Goal: Navigation & Orientation: Find specific page/section

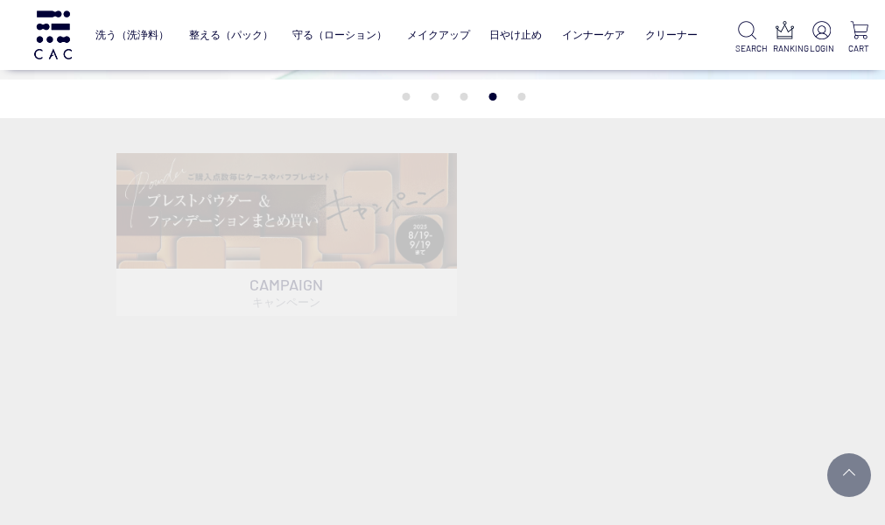
scroll to position [326, 0]
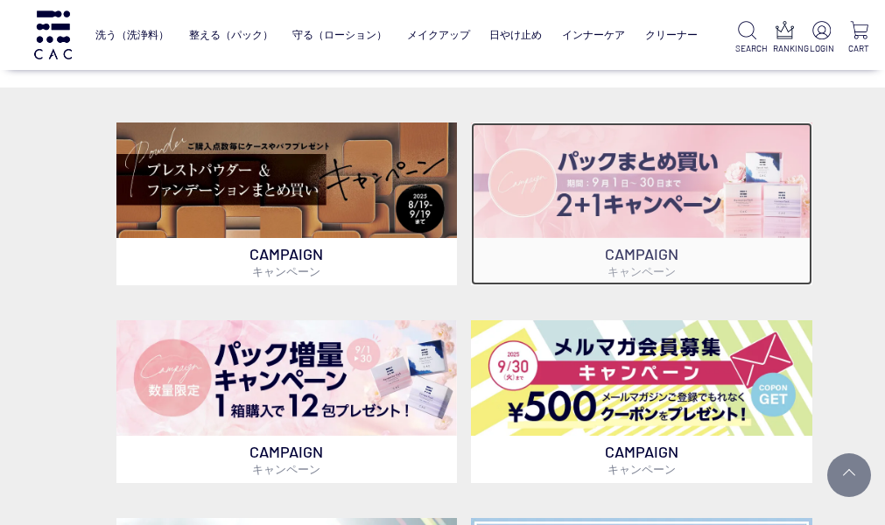
click at [731, 184] on img at bounding box center [641, 181] width 341 height 116
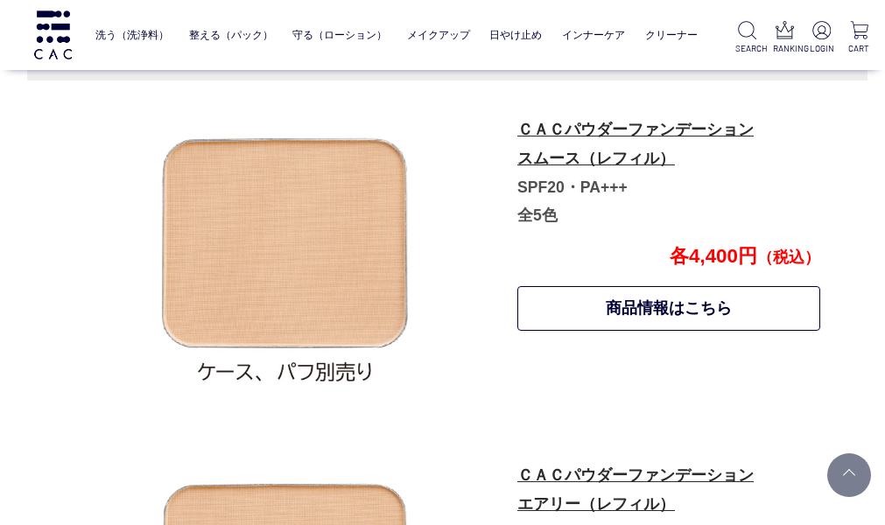
scroll to position [750, 17]
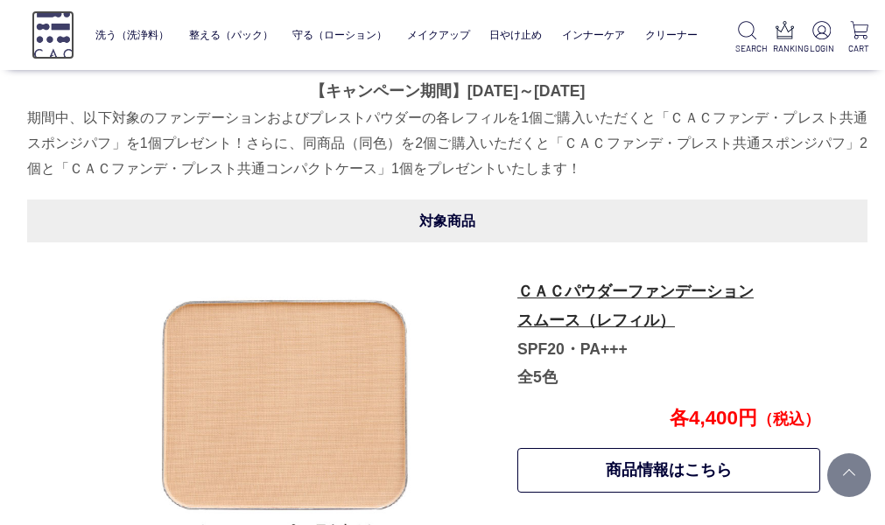
click at [51, 14] on img at bounding box center [53, 35] width 43 height 48
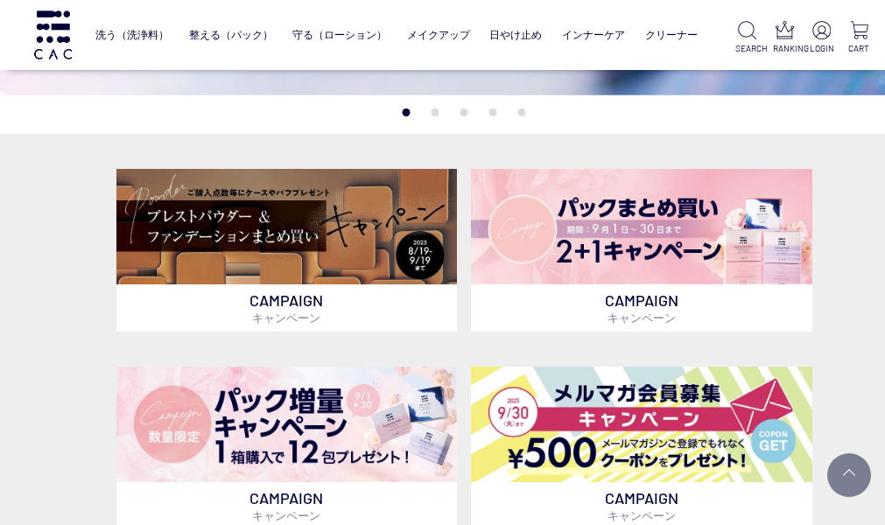
scroll to position [249, 0]
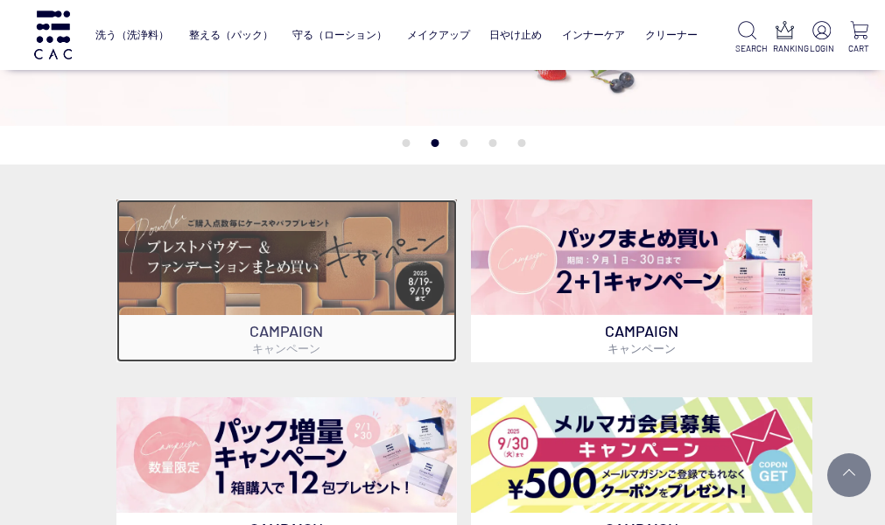
click at [359, 252] on img at bounding box center [286, 258] width 341 height 116
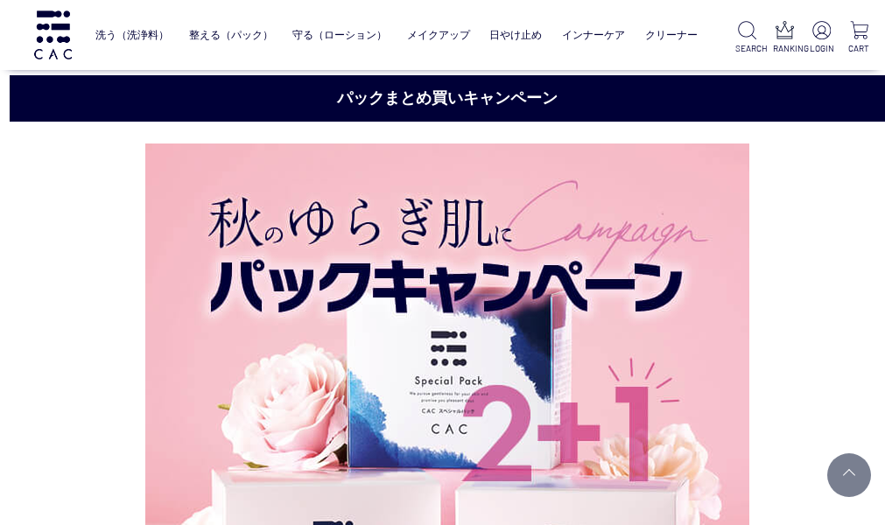
scroll to position [2511, 17]
